Goal: Task Accomplishment & Management: Manage account settings

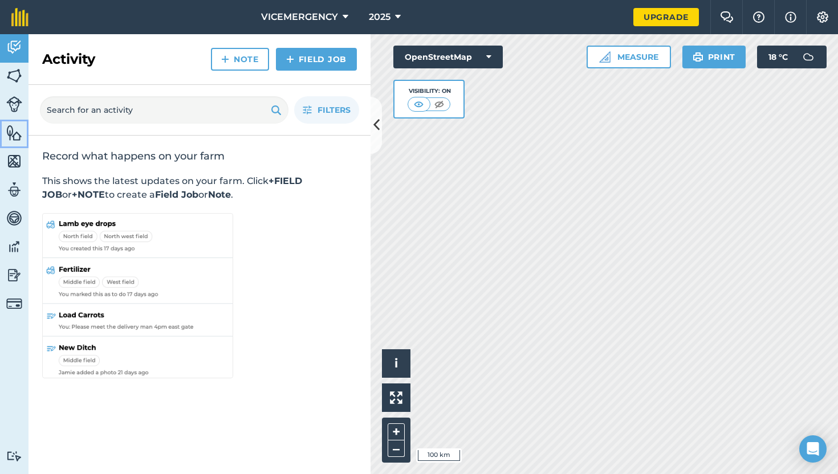
click at [15, 133] on img at bounding box center [14, 132] width 16 height 17
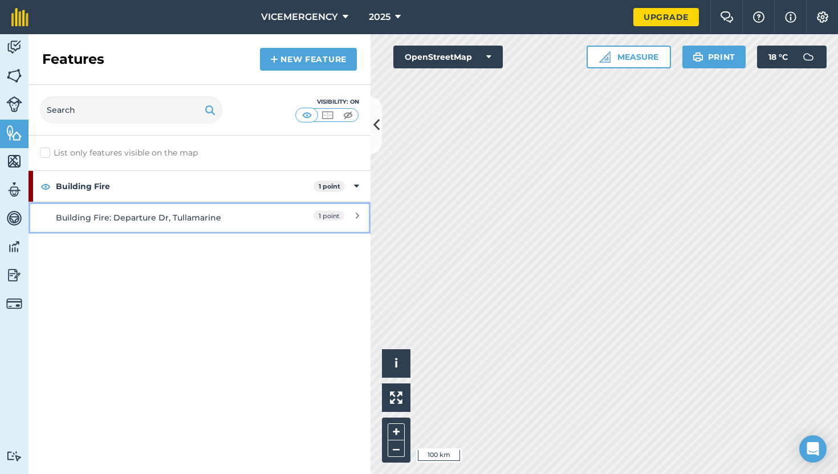
click at [242, 217] on div "Building Fire: Departure Dr, Tullamarine" at bounding box center [157, 217] width 202 height 13
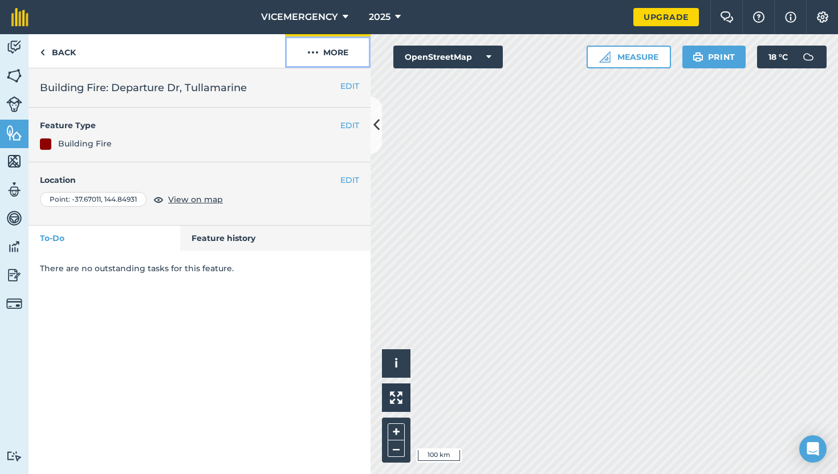
click at [329, 62] on button "More" at bounding box center [327, 51] width 85 height 34
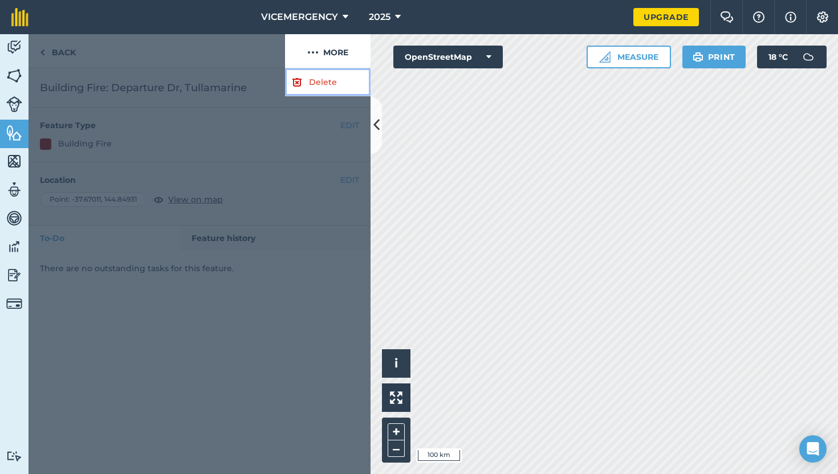
click at [330, 92] on link "Delete" at bounding box center [327, 82] width 85 height 28
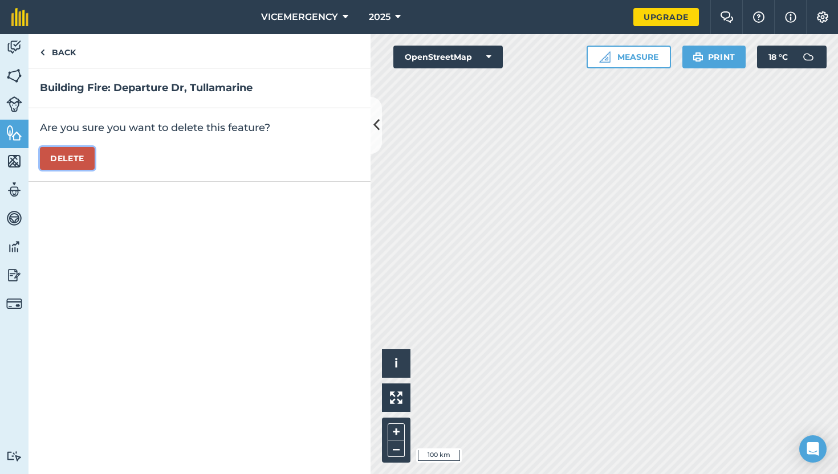
click at [75, 165] on button "Delete" at bounding box center [67, 158] width 55 height 23
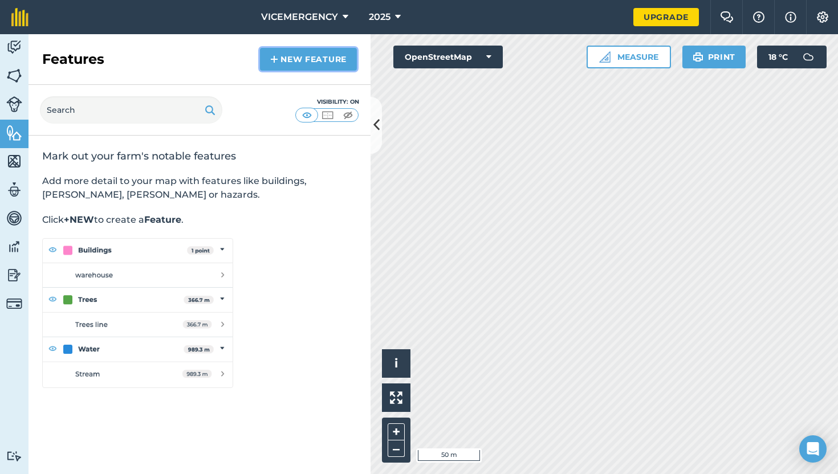
click at [277, 65] on img at bounding box center [274, 59] width 8 height 14
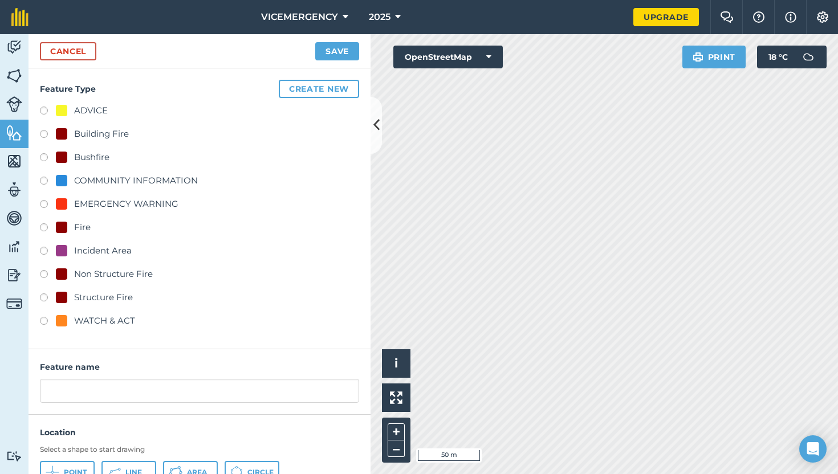
click at [46, 157] on label at bounding box center [48, 158] width 16 height 11
radio input "true"
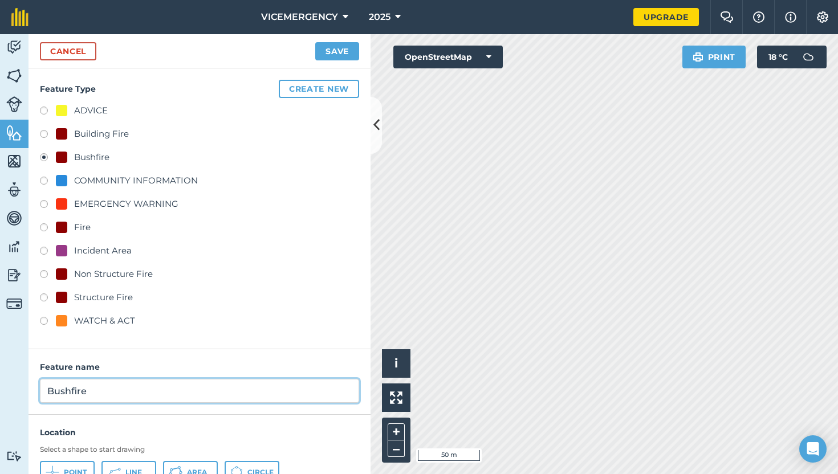
click at [99, 394] on input "Bushfire" at bounding box center [199, 391] width 319 height 24
type input "Bushfire: [PERSON_NAME][GEOGRAPHIC_DATA]"
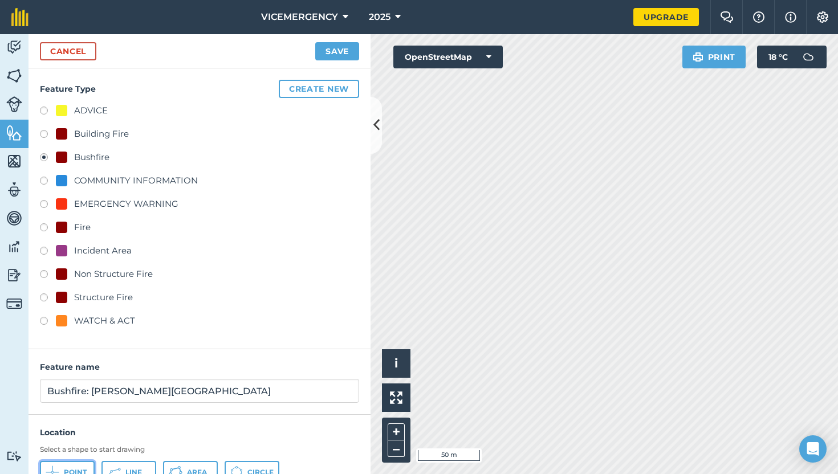
click at [70, 463] on button "Point" at bounding box center [67, 472] width 55 height 23
click at [345, 48] on button "Save" at bounding box center [337, 51] width 44 height 18
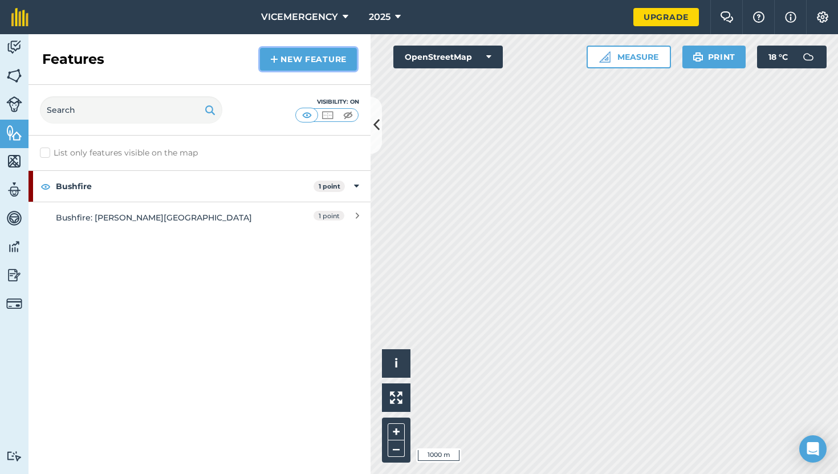
click at [300, 66] on link "New feature" at bounding box center [308, 59] width 97 height 23
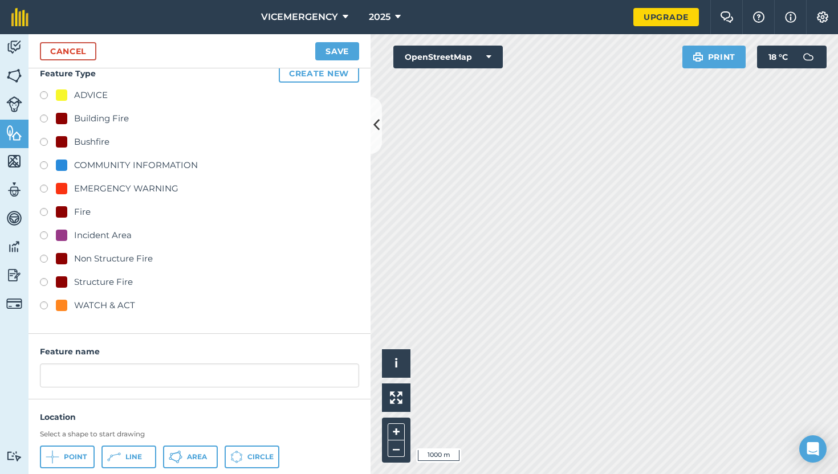
scroll to position [18, 0]
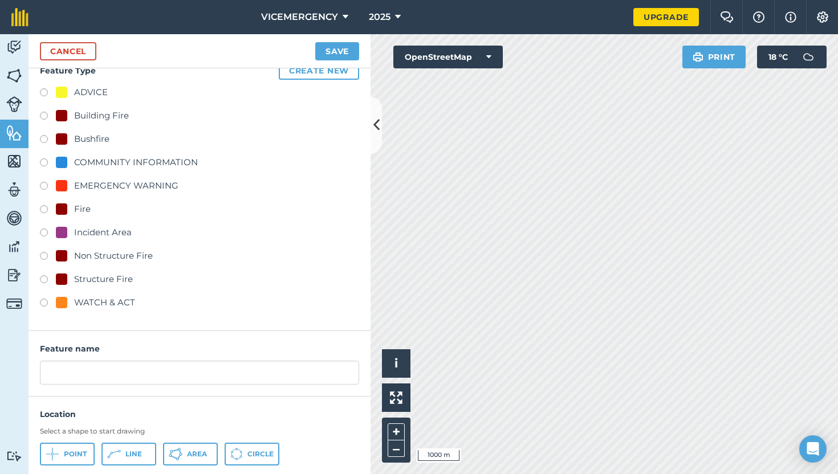
click at [45, 138] on label at bounding box center [48, 140] width 16 height 11
radio input "true"
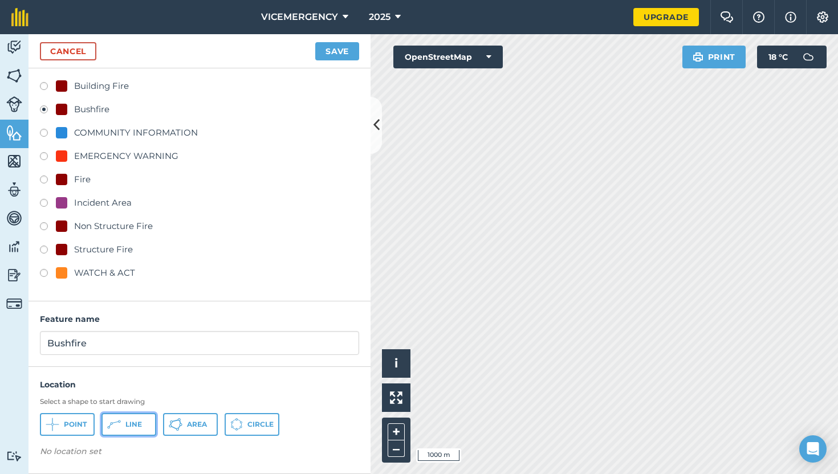
click at [132, 427] on span "Line" at bounding box center [133, 424] width 17 height 9
click at [80, 426] on span "Point" at bounding box center [75, 424] width 23 height 9
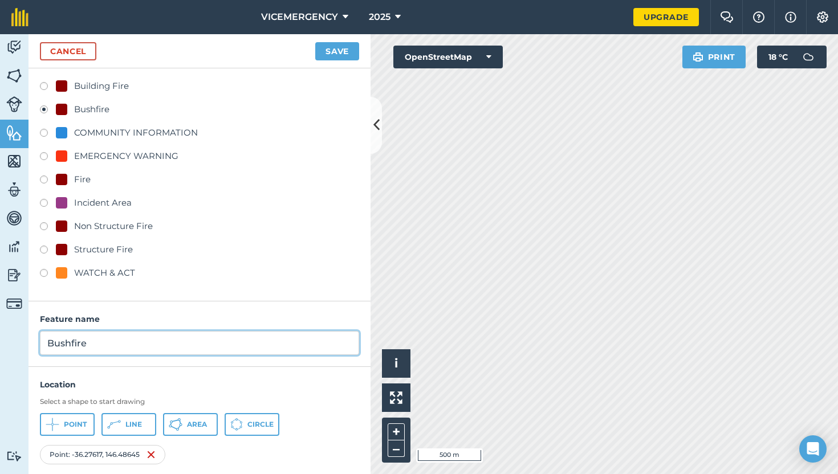
click at [93, 350] on input "Bushfire" at bounding box center [199, 343] width 319 height 24
type input "Bushfire: 5km NW of [GEOGRAPHIC_DATA]"
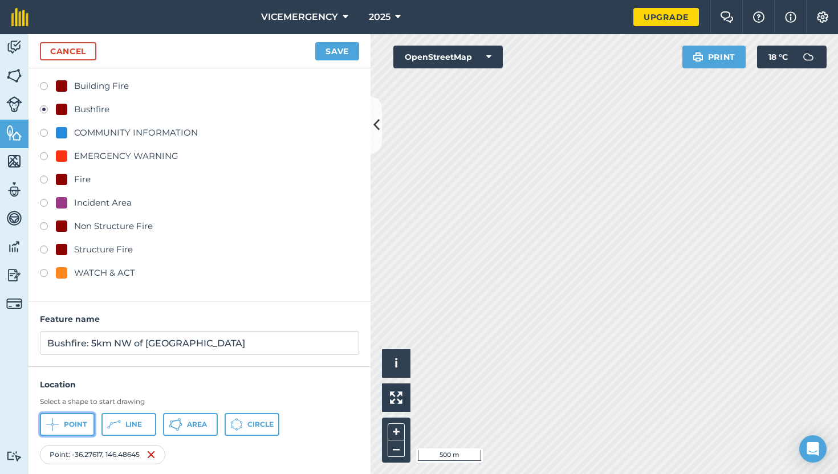
click at [76, 427] on span "Point" at bounding box center [75, 424] width 23 height 9
click at [297, 452] on img at bounding box center [292, 455] width 9 height 14
click at [340, 50] on button "Save" at bounding box center [337, 51] width 44 height 18
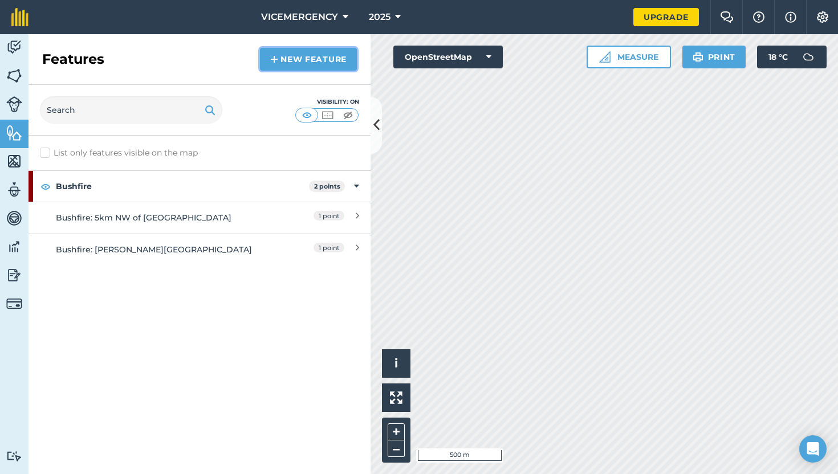
click at [273, 58] on img at bounding box center [274, 59] width 8 height 14
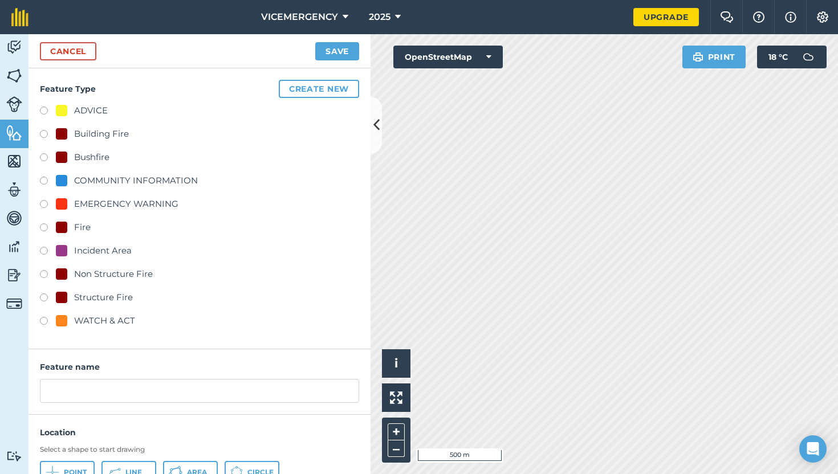
click at [42, 250] on label at bounding box center [48, 252] width 16 height 11
radio input "true"
type input "Incident Area"
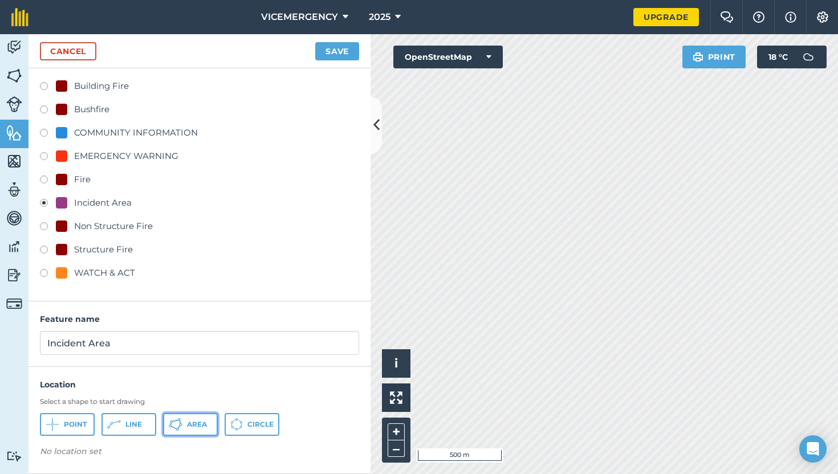
click at [176, 424] on icon at bounding box center [176, 425] width 14 height 14
click at [337, 48] on button "Save" at bounding box center [337, 51] width 44 height 18
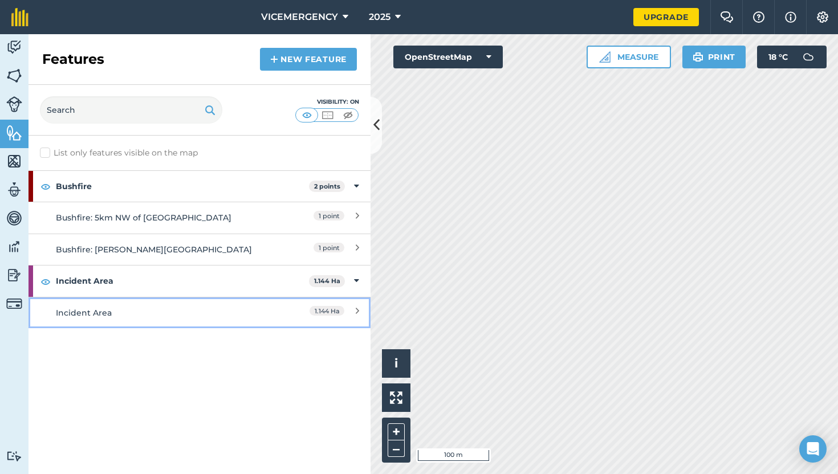
click at [193, 304] on link "Incident Area 1.144 Ha" at bounding box center [199, 312] width 342 height 31
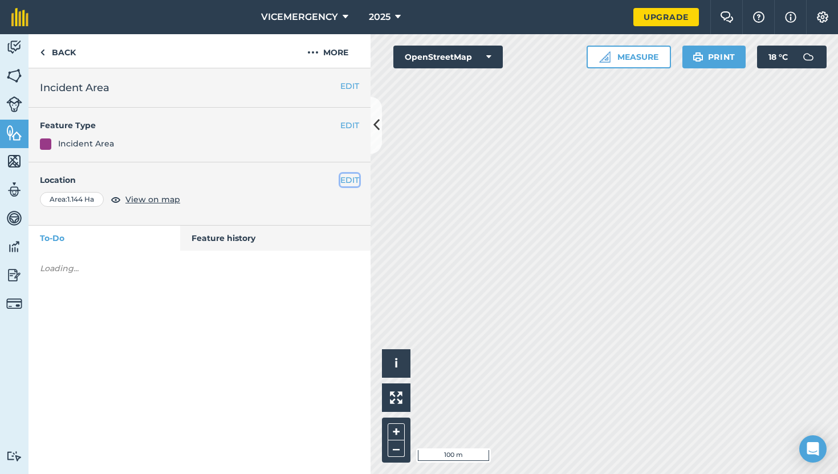
click at [341, 180] on button "EDIT" at bounding box center [349, 180] width 19 height 13
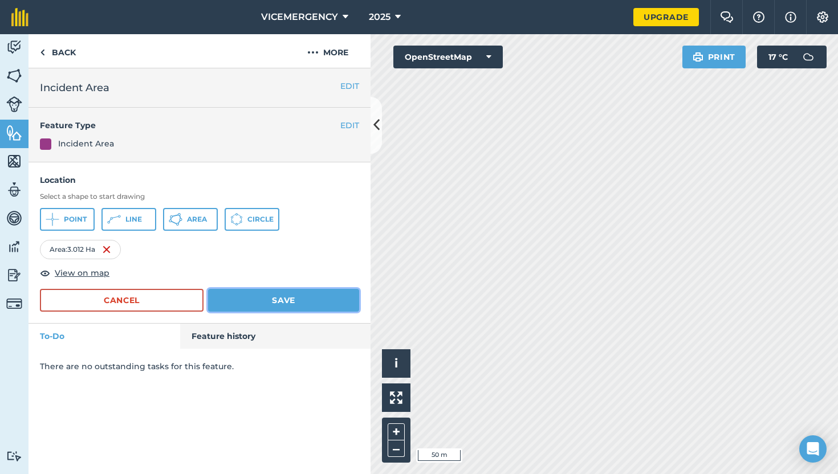
click at [287, 297] on button "Save" at bounding box center [283, 300] width 151 height 23
